Goal: Transaction & Acquisition: Book appointment/travel/reservation

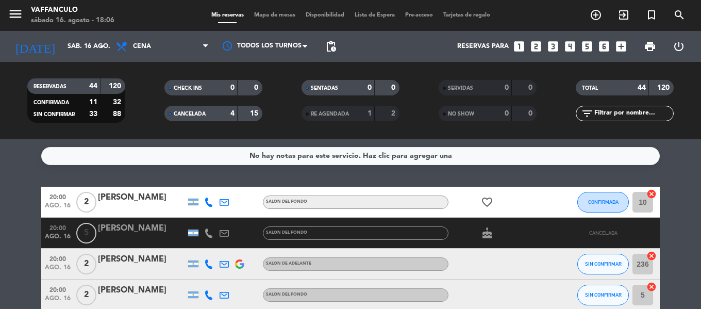
scroll to position [1108, 0]
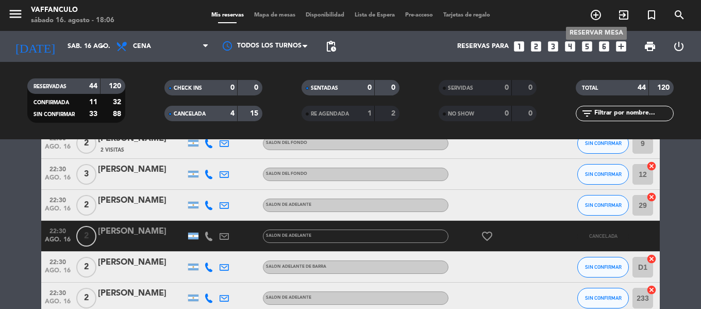
click at [591, 13] on icon "add_circle_outline" at bounding box center [596, 15] width 12 height 12
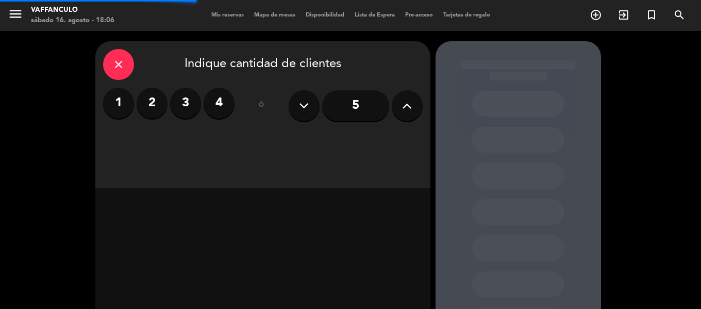
click at [156, 112] on label "2" at bounding box center [152, 103] width 31 height 31
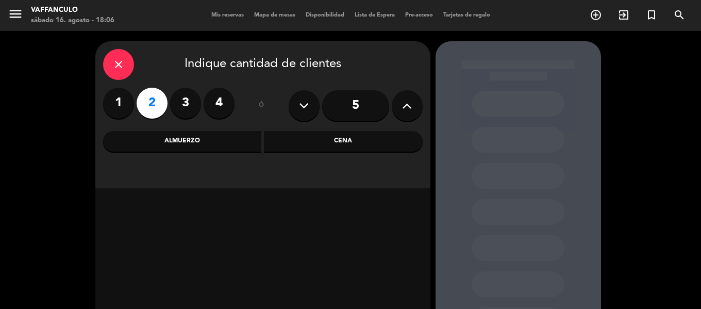
click at [208, 137] on div "Almuerzo" at bounding box center [182, 141] width 159 height 21
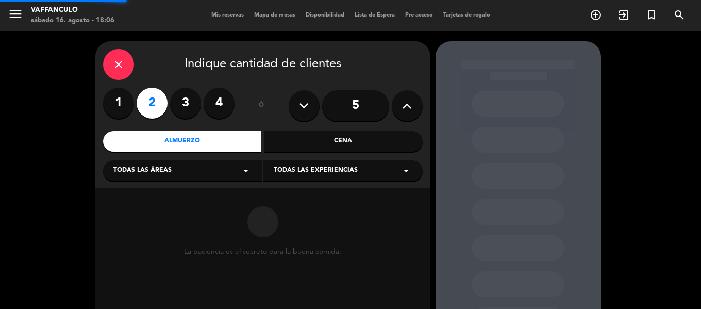
click at [422, 134] on div "Almuerzo Cena" at bounding box center [263, 141] width 320 height 21
click at [367, 130] on div "close Indique cantidad de clientes 1 2 3 4 ó 5 Almuerzo Cena Todas las áreas ar…" at bounding box center [262, 114] width 335 height 147
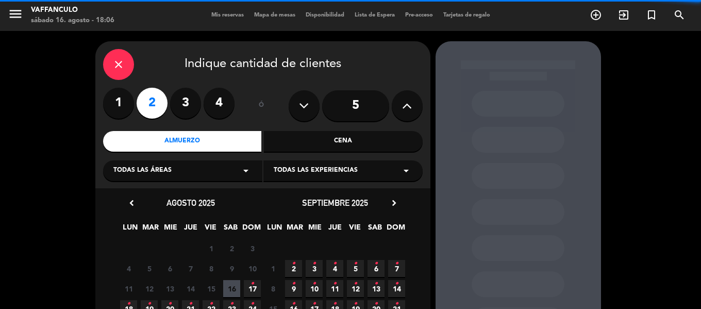
click at [351, 138] on div "Cena" at bounding box center [343, 141] width 159 height 21
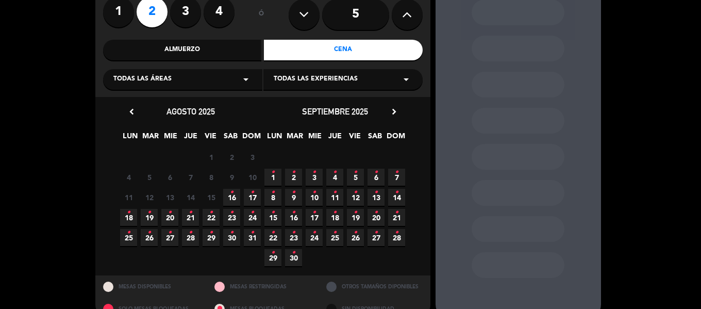
click at [226, 192] on span "16 •" at bounding box center [231, 197] width 17 height 17
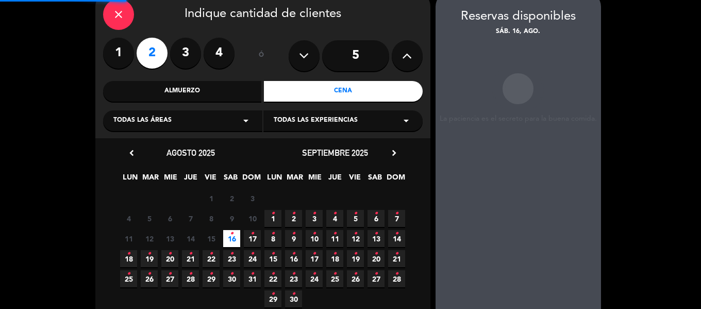
scroll to position [41, 0]
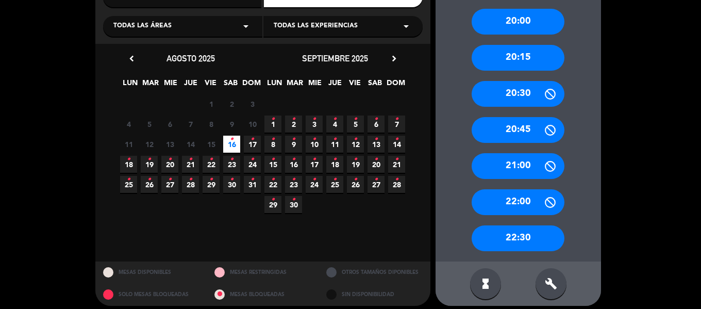
click at [508, 239] on div "22:30" at bounding box center [518, 238] width 93 height 26
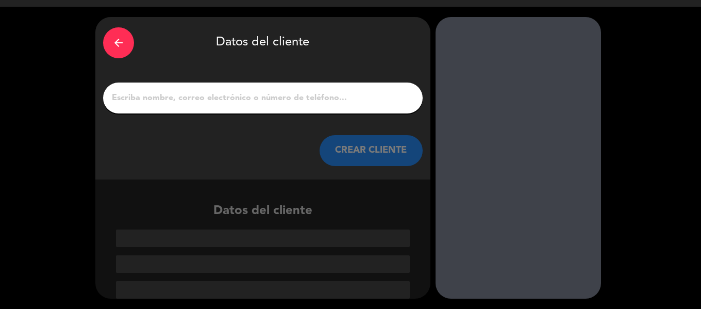
scroll to position [24, 0]
click at [218, 86] on div at bounding box center [263, 97] width 320 height 31
click at [218, 97] on input "1" at bounding box center [263, 98] width 304 height 14
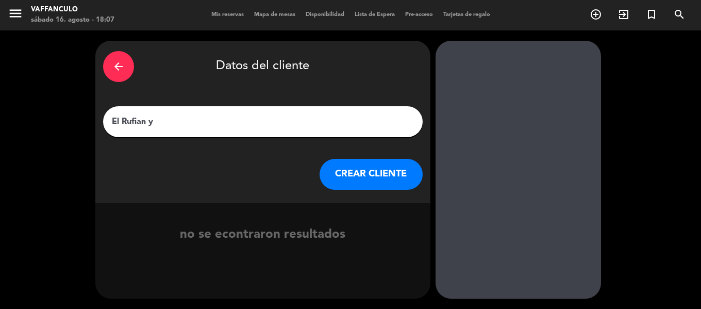
scroll to position [1, 0]
type input "El Rufian y [PERSON_NAME] jecam"
click at [367, 167] on button "CREAR CLIENTE" at bounding box center [371, 174] width 103 height 31
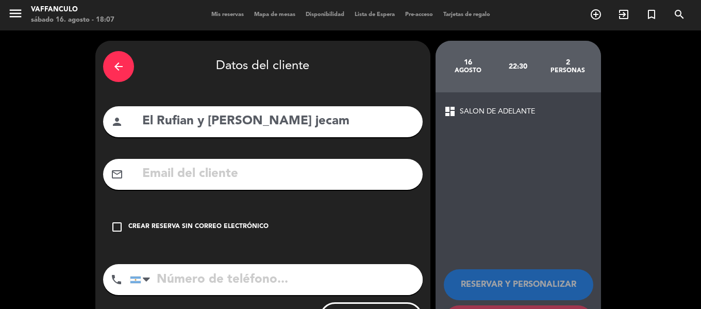
click at [252, 225] on div "Crear reserva sin correo electrónico" at bounding box center [198, 227] width 140 height 10
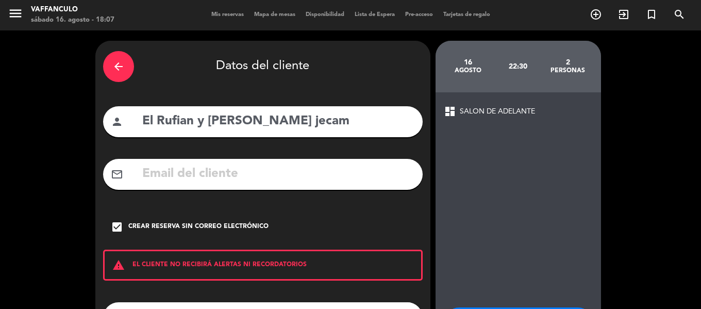
scroll to position [89, 0]
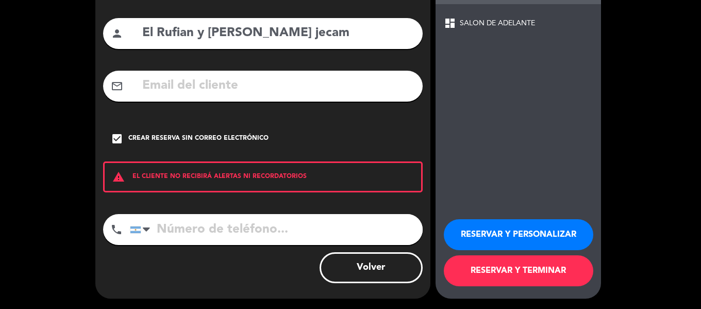
click at [539, 266] on button "RESERVAR Y TERMINAR" at bounding box center [519, 270] width 150 height 31
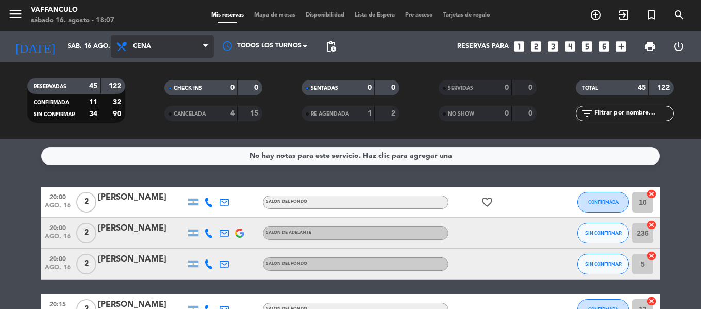
click at [146, 53] on span "Cena" at bounding box center [162, 46] width 103 height 23
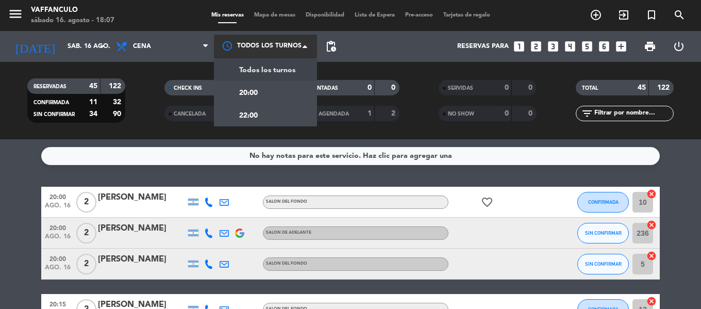
click at [247, 42] on div at bounding box center [265, 46] width 103 height 23
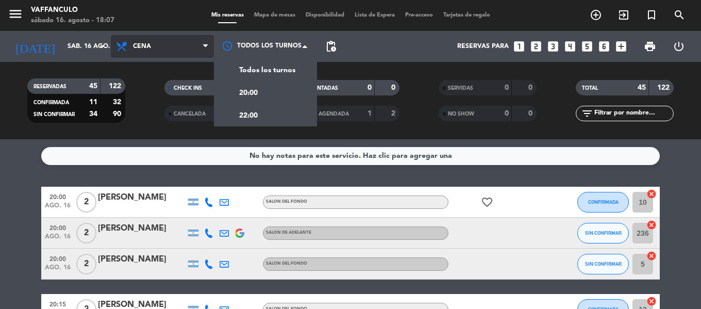
click at [175, 51] on span "Cena" at bounding box center [162, 46] width 103 height 23
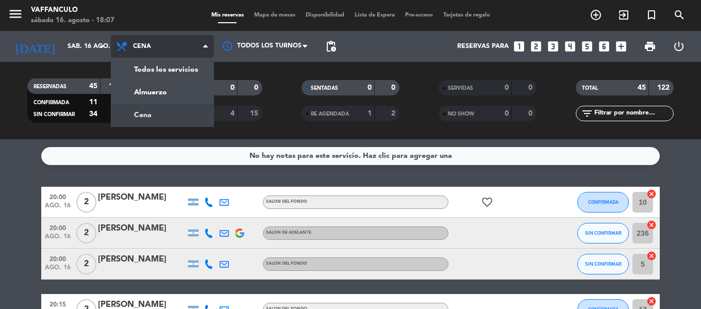
click at [175, 51] on span "Cena" at bounding box center [162, 46] width 103 height 23
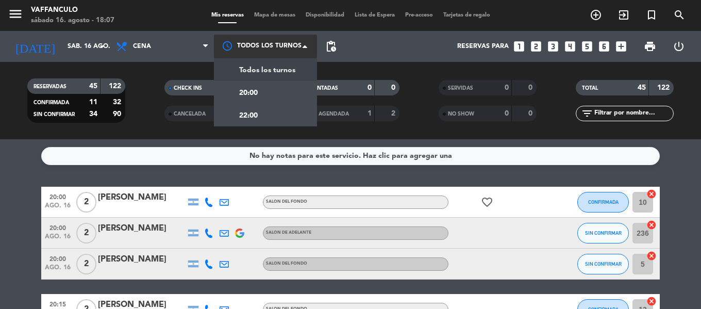
click at [265, 41] on div at bounding box center [265, 46] width 103 height 23
click at [249, 95] on span "20:00" at bounding box center [248, 93] width 19 height 12
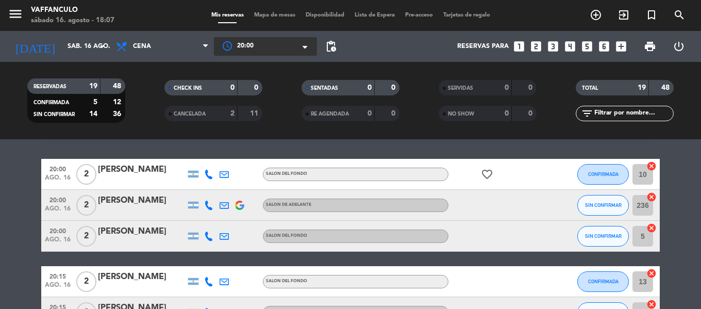
scroll to position [52, 0]
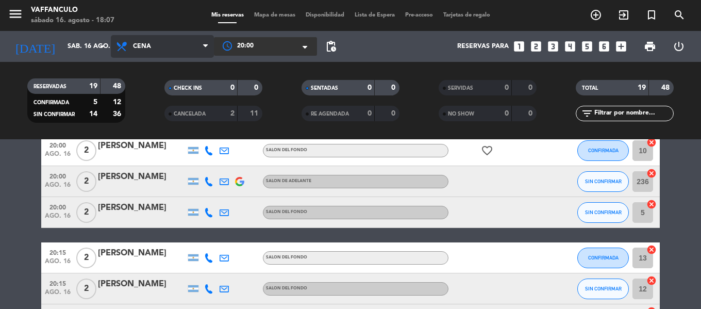
click at [161, 49] on span "Cena" at bounding box center [162, 46] width 103 height 23
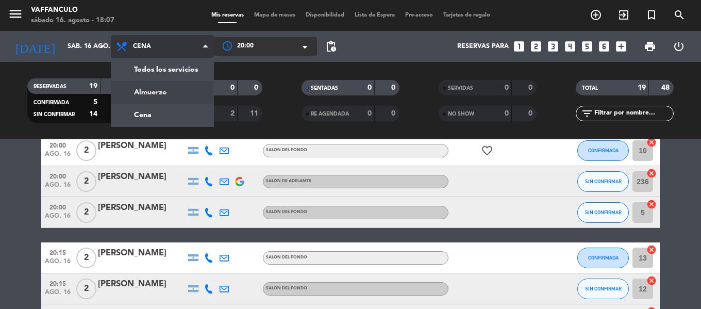
click at [159, 69] on div "menu Vaffanculo sábado 16. agosto - 18:07 Mis reservas Mapa de mesas Disponibil…" at bounding box center [350, 69] width 701 height 139
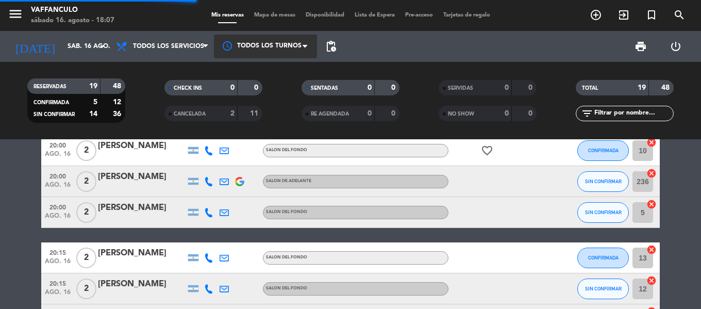
scroll to position [26, 0]
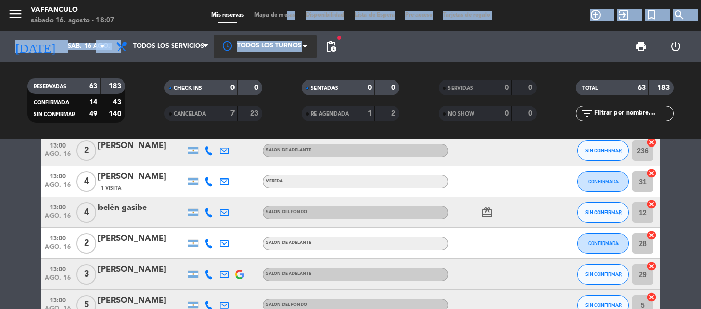
drag, startPoint x: 283, startPoint y: 30, endPoint x: 286, endPoint y: 44, distance: 14.2
click at [286, 44] on div "menu Vaffanculo sábado 16. agosto - 18:07 Mis reservas Mapa de mesas Disponibil…" at bounding box center [350, 69] width 701 height 139
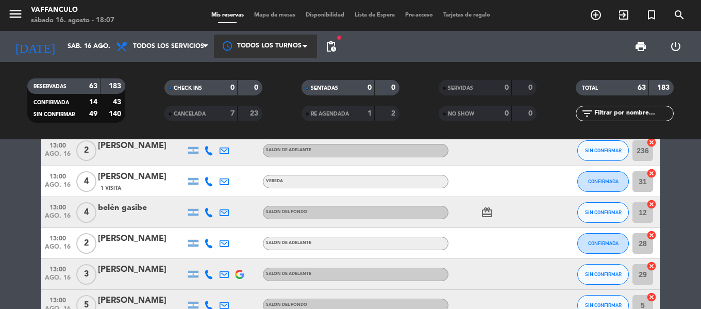
click at [286, 44] on div at bounding box center [265, 46] width 103 height 23
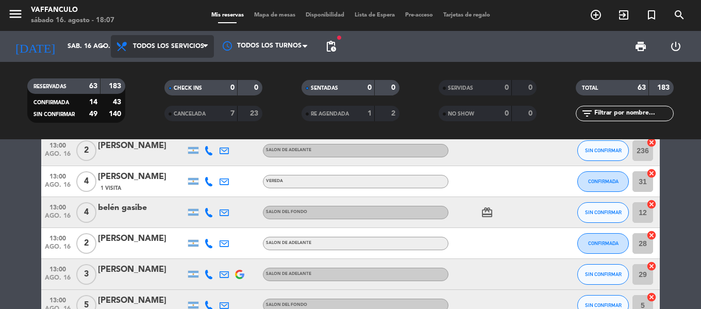
click at [181, 54] on span "Todos los servicios" at bounding box center [162, 46] width 103 height 23
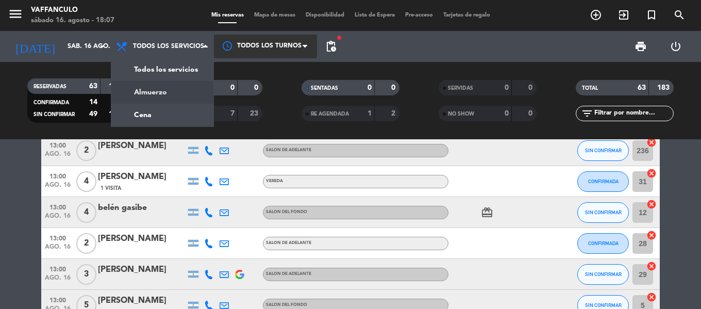
click at [263, 47] on div at bounding box center [265, 46] width 103 height 23
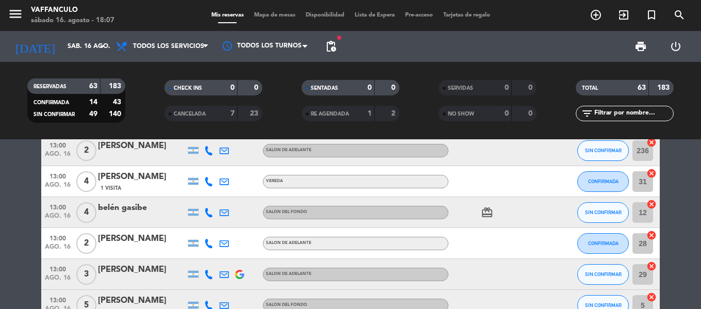
click at [409, 51] on div "print power_settings_new" at bounding box center [517, 46] width 352 height 31
click at [209, 49] on span at bounding box center [208, 47] width 10 height 10
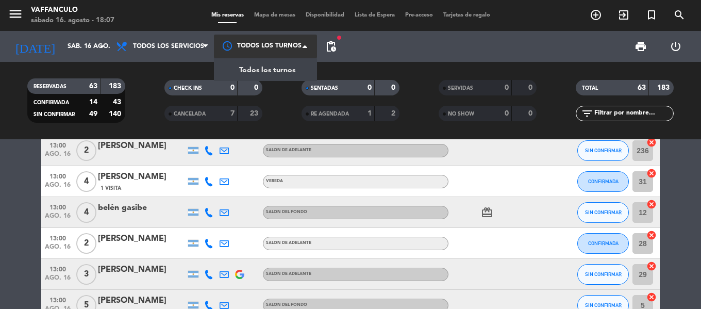
click at [231, 49] on div at bounding box center [265, 46] width 103 height 23
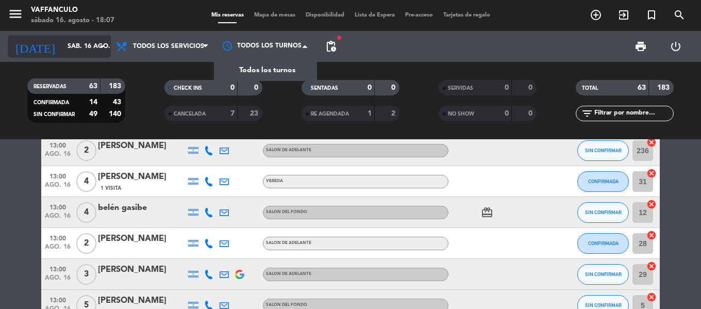
click at [62, 47] on input "sáb. 16 ago." at bounding box center [105, 47] width 87 height 18
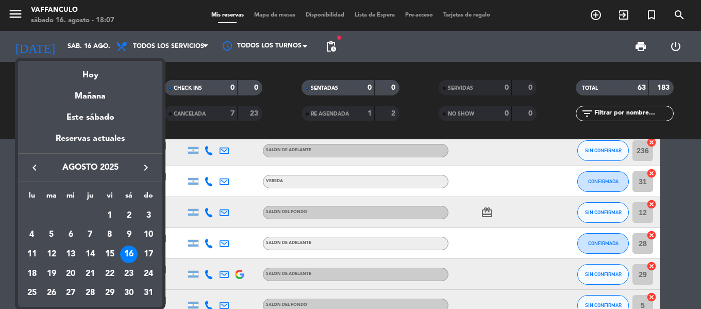
click at [279, 49] on div at bounding box center [350, 154] width 701 height 309
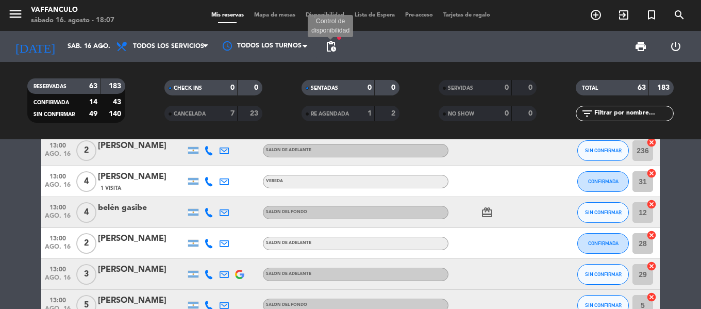
click at [335, 51] on span "pending_actions" at bounding box center [331, 46] width 12 height 12
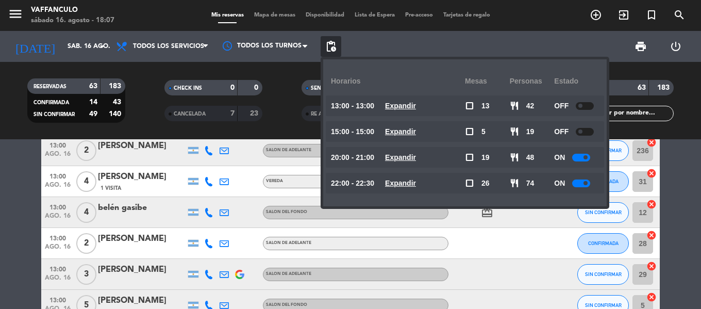
click at [335, 51] on span "pending_actions" at bounding box center [331, 46] width 12 height 12
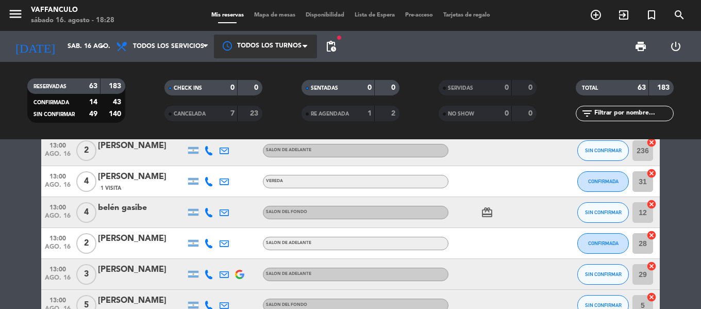
click at [257, 48] on div at bounding box center [265, 46] width 103 height 23
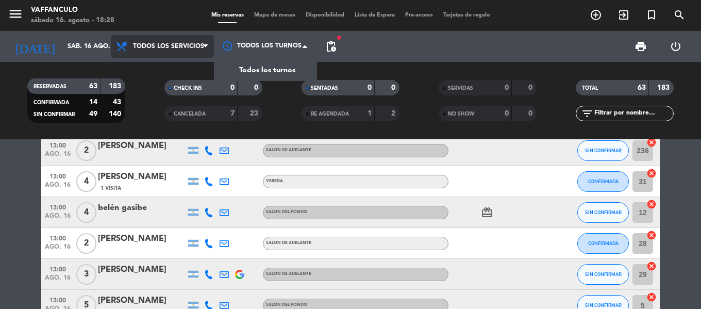
click at [201, 53] on span "Todos los servicios" at bounding box center [162, 46] width 103 height 23
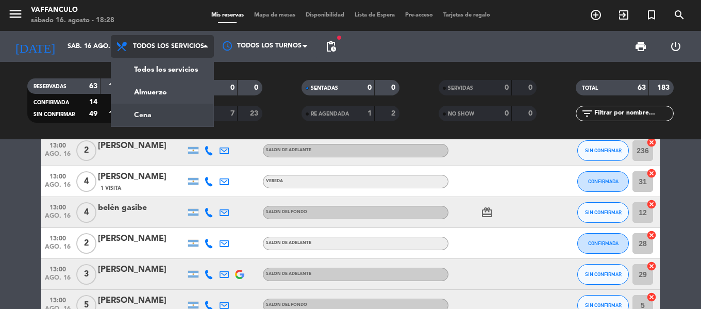
click at [149, 107] on div "menu Vaffanculo sábado 16. agosto - 18:28 Mis reservas Mapa de mesas Disponibil…" at bounding box center [350, 69] width 701 height 139
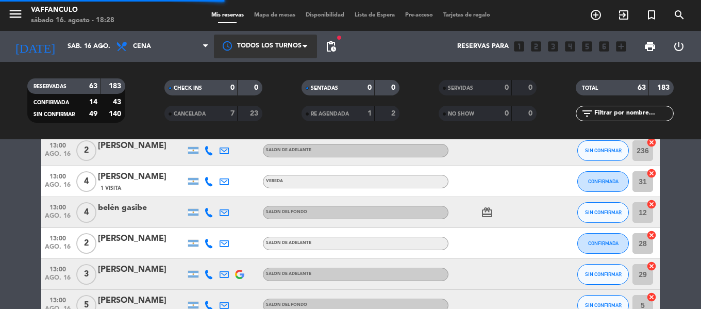
scroll to position [52, 0]
click at [274, 43] on div at bounding box center [265, 46] width 103 height 23
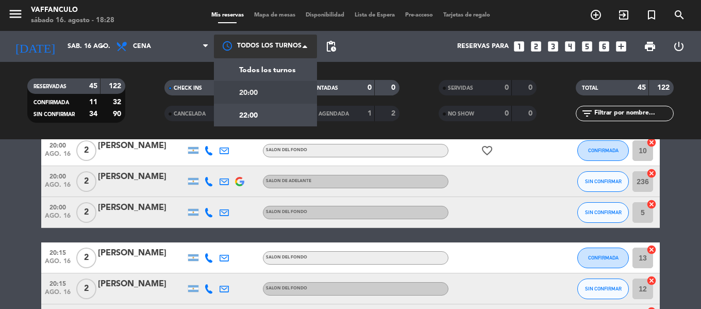
click at [270, 93] on div "20:00" at bounding box center [265, 92] width 103 height 23
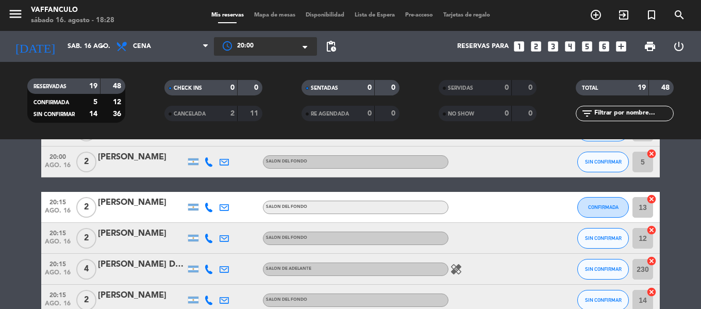
scroll to position [0, 0]
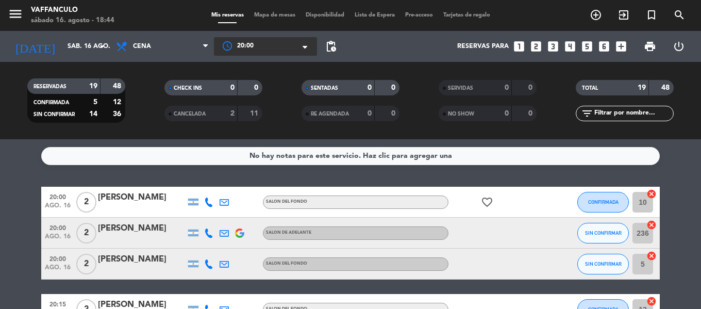
click at [336, 47] on span "pending_actions" at bounding box center [331, 46] width 12 height 12
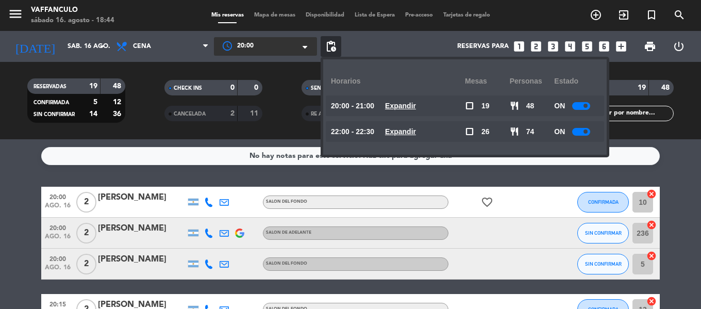
click at [584, 104] on div at bounding box center [581, 106] width 18 height 8
